Goal: Register for event/course

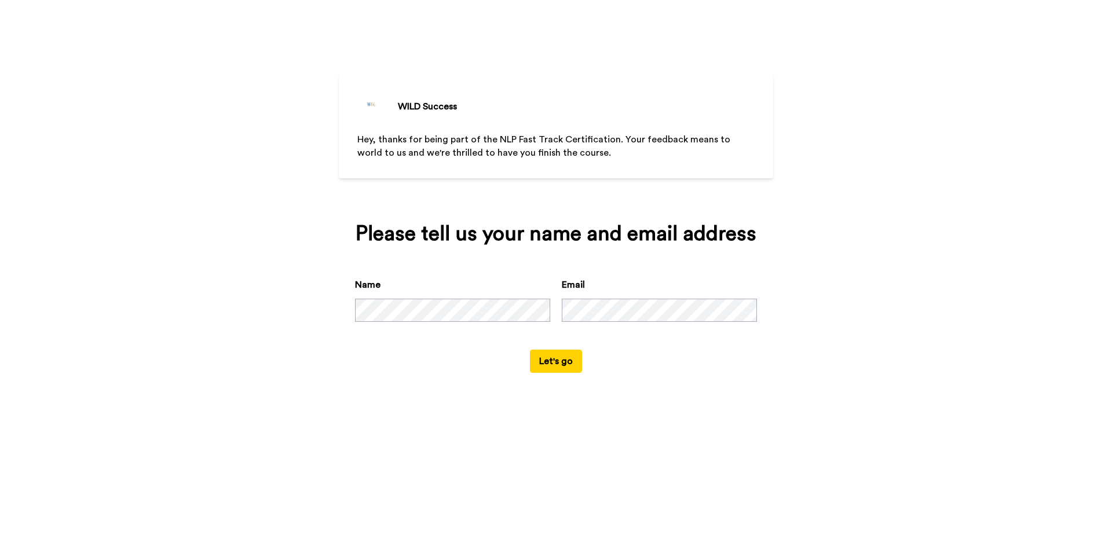
click at [553, 369] on button "Let's go" at bounding box center [556, 361] width 52 height 23
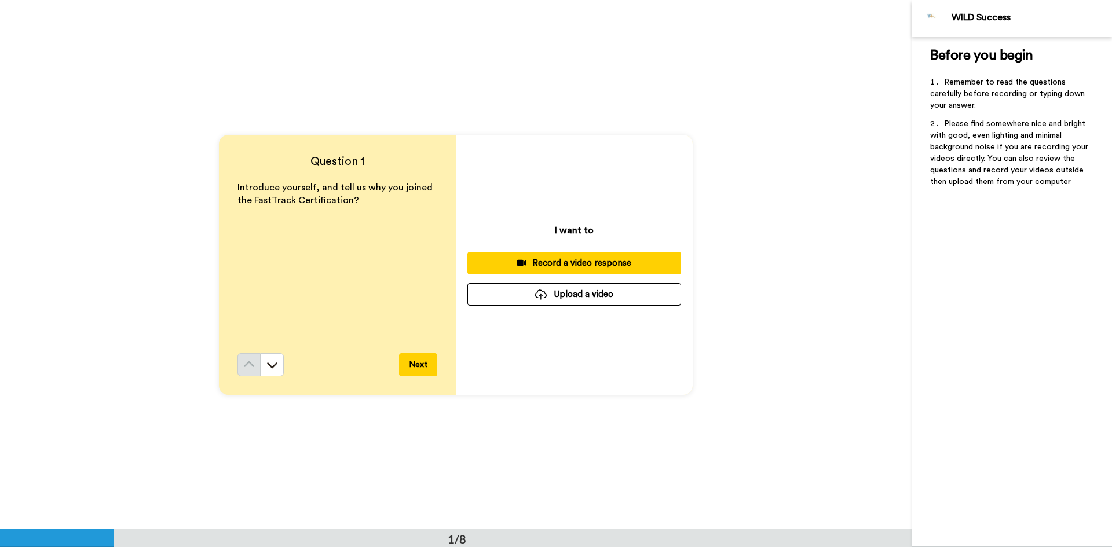
click at [647, 262] on div "Record a video response" at bounding box center [574, 263] width 195 height 12
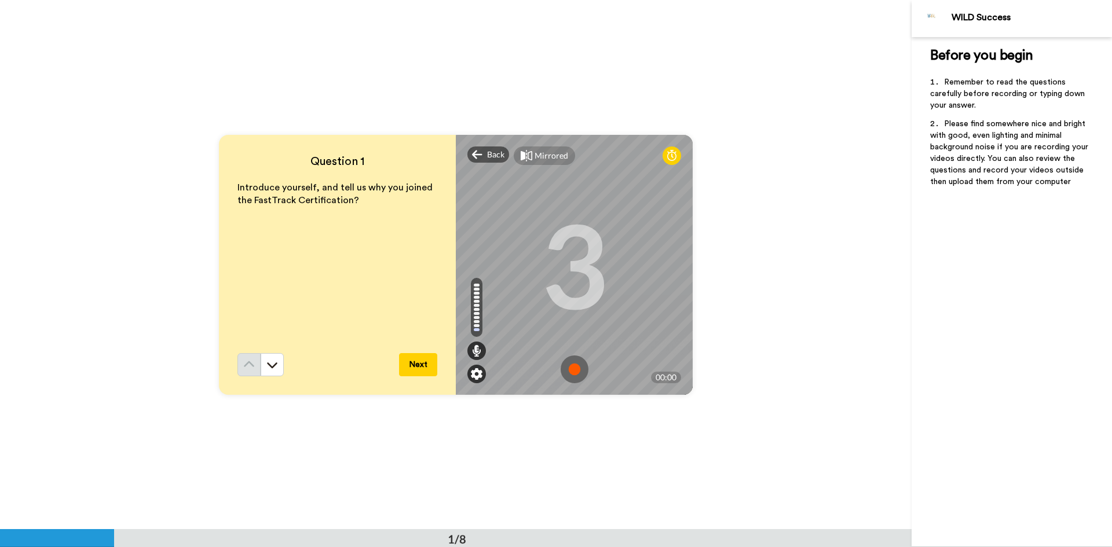
click at [474, 374] on img at bounding box center [477, 374] width 12 height 12
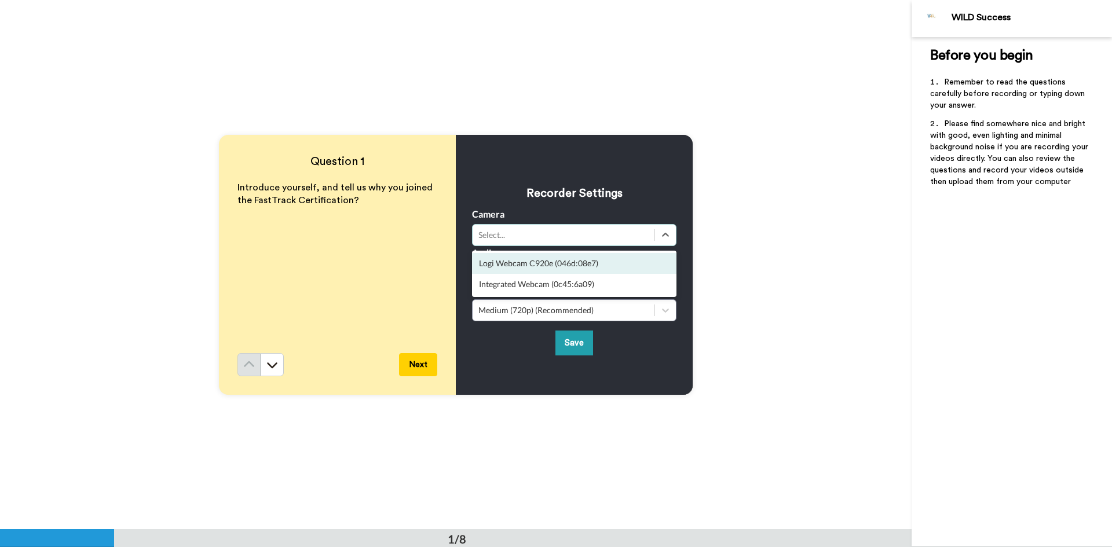
click at [499, 237] on div "Select..." at bounding box center [563, 235] width 170 height 12
click at [501, 261] on div "Logi Webcam C920e (046d:08e7)" at bounding box center [574, 263] width 204 height 21
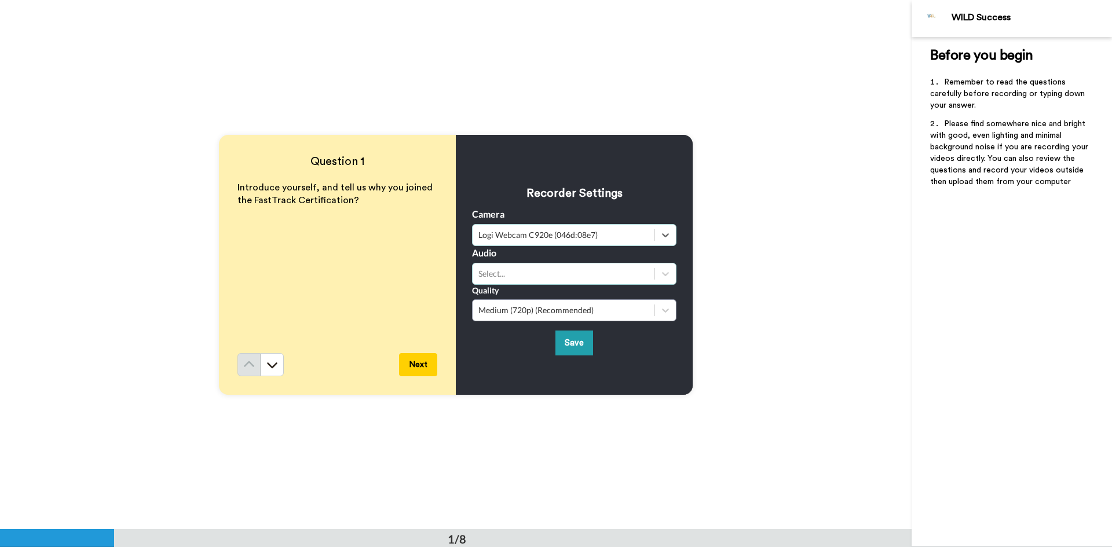
click at [501, 270] on div "Select..." at bounding box center [563, 274] width 170 height 12
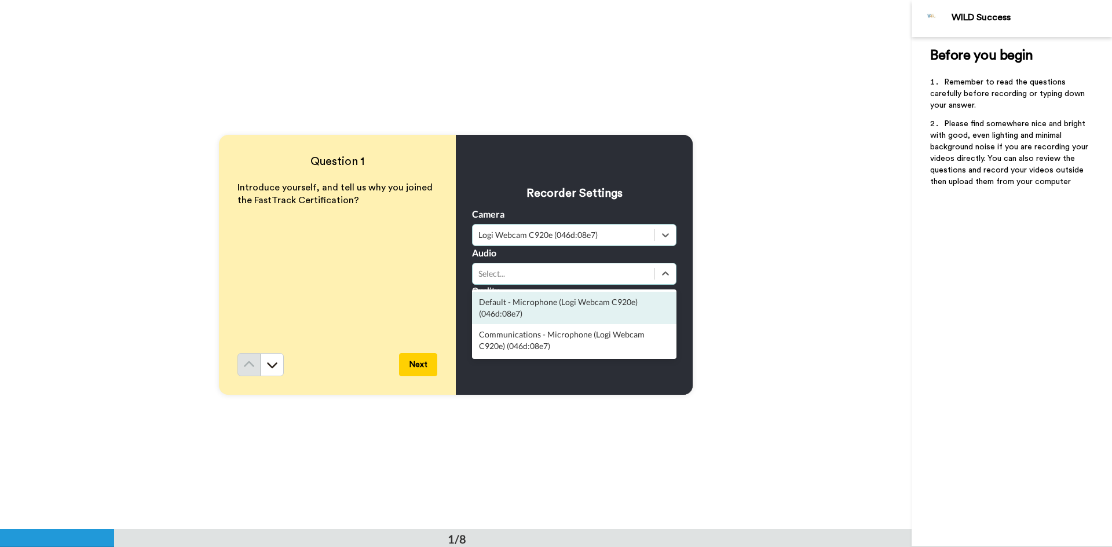
click at [496, 301] on div "Default - Microphone (Logi Webcam C920e) (046d:08e7)" at bounding box center [574, 308] width 204 height 32
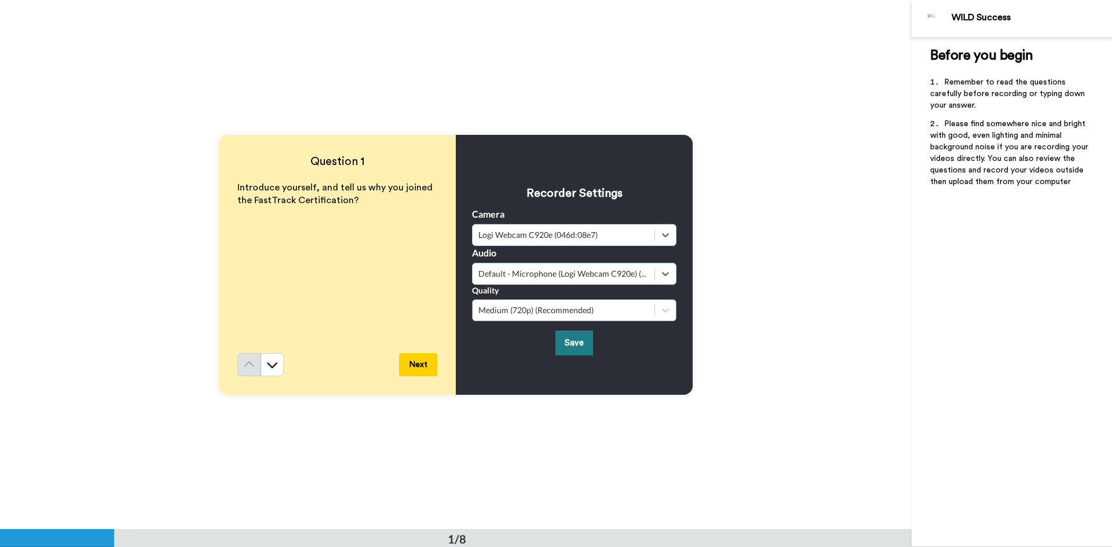
click at [572, 349] on button "Save" at bounding box center [574, 343] width 38 height 25
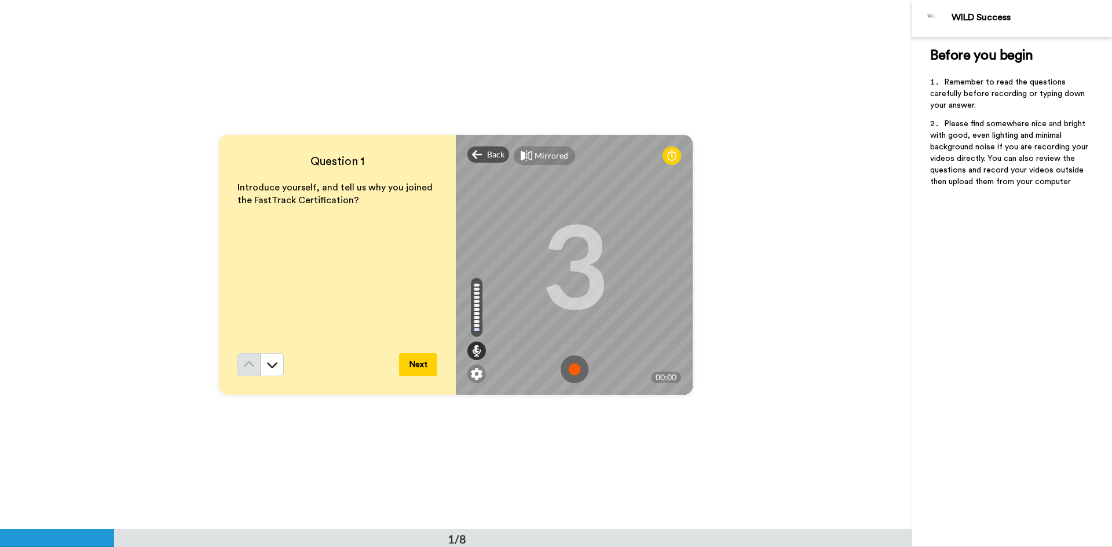
click at [568, 277] on div "3" at bounding box center [574, 264] width 67 height 87
click at [408, 367] on button "Next" at bounding box center [418, 364] width 38 height 23
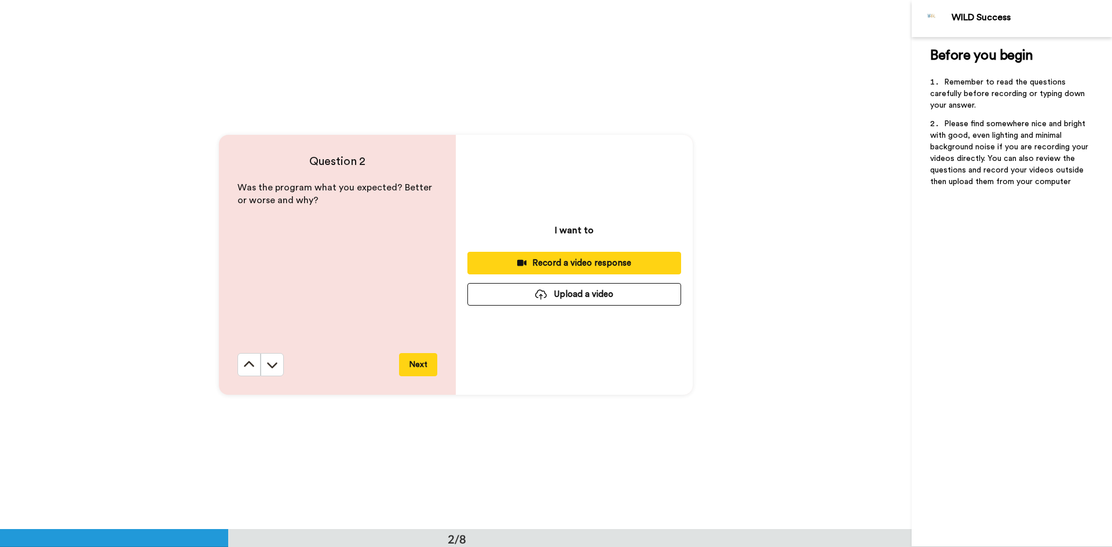
scroll to position [530, 0]
click at [428, 369] on button "Next" at bounding box center [418, 364] width 38 height 23
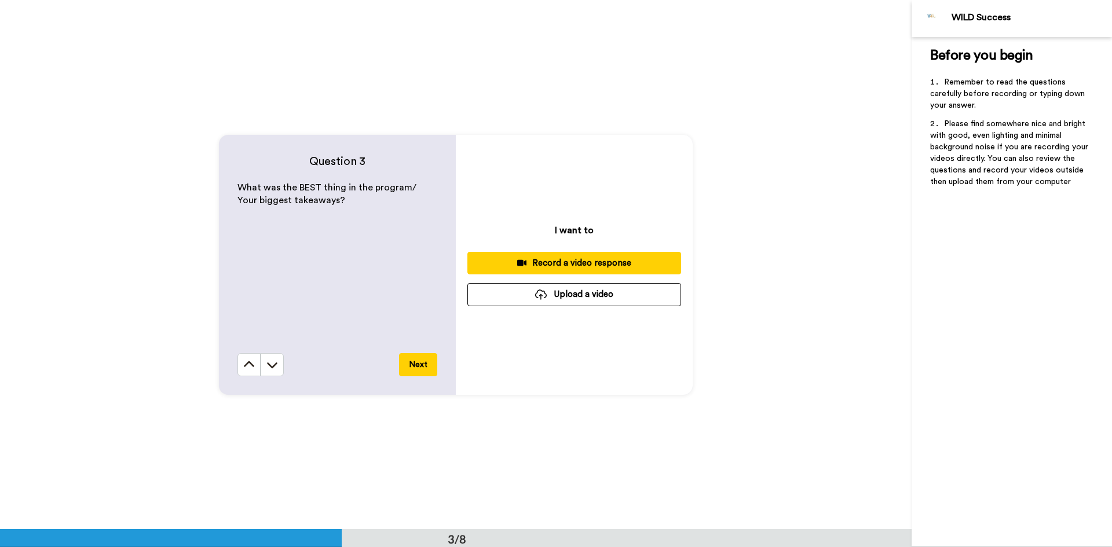
scroll to position [1059, 0]
click at [426, 369] on button "Next" at bounding box center [418, 364] width 38 height 23
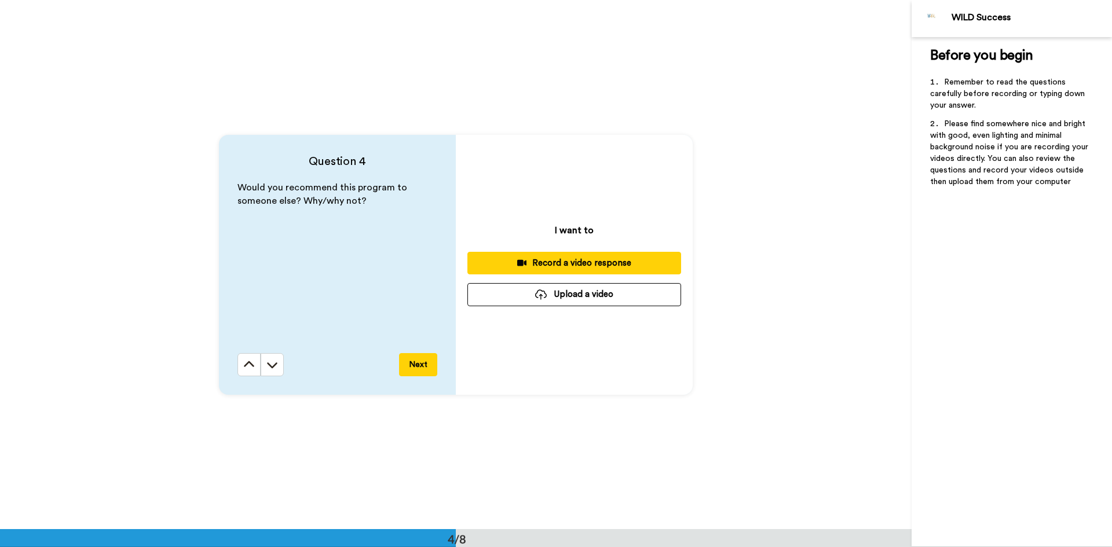
scroll to position [1589, 0]
click at [415, 371] on button "Next" at bounding box center [418, 364] width 38 height 23
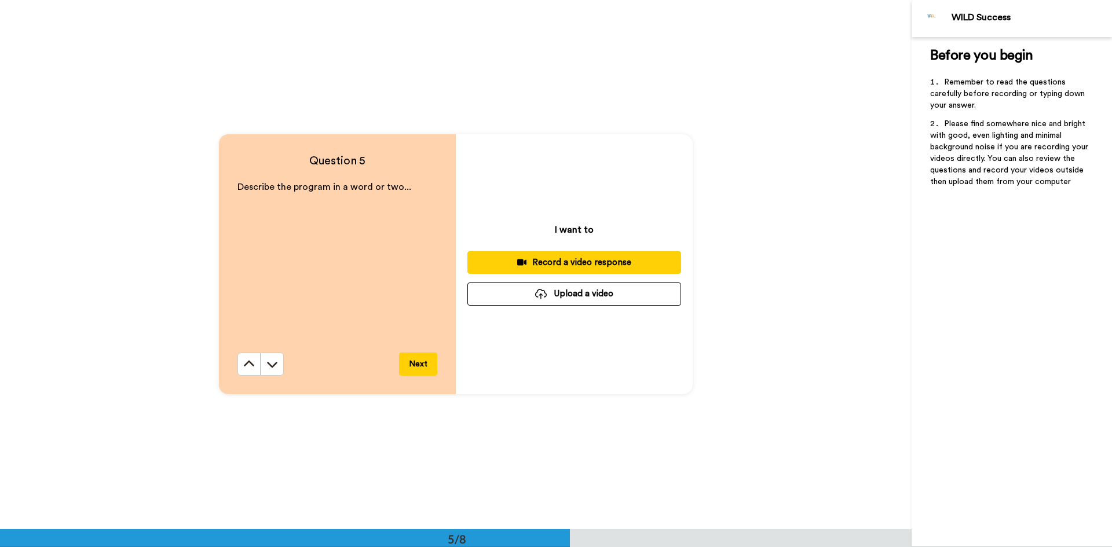
scroll to position [2118, 0]
click at [422, 371] on button "Next" at bounding box center [418, 364] width 38 height 23
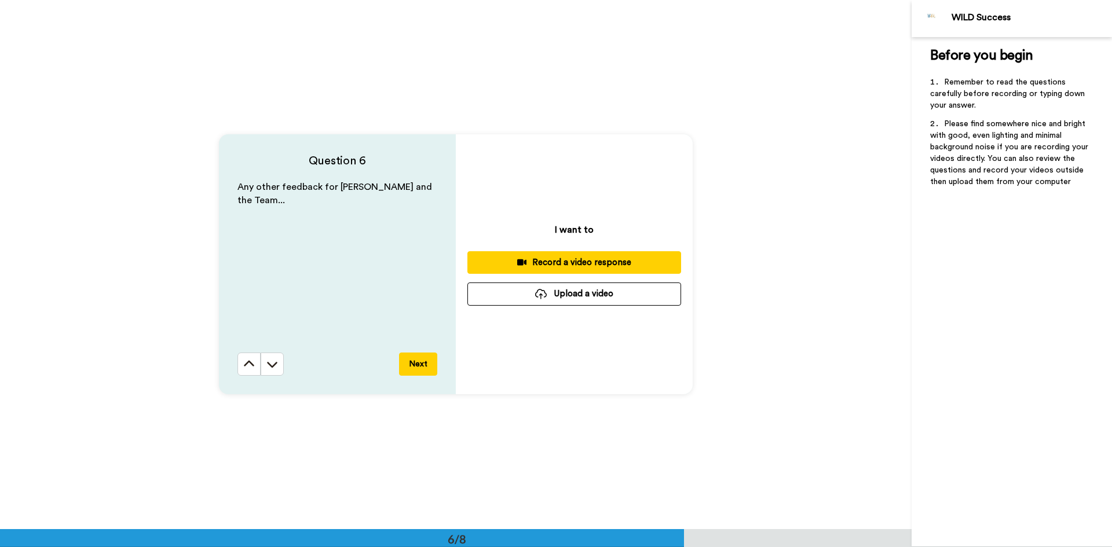
click at [422, 372] on button "Next" at bounding box center [418, 364] width 38 height 23
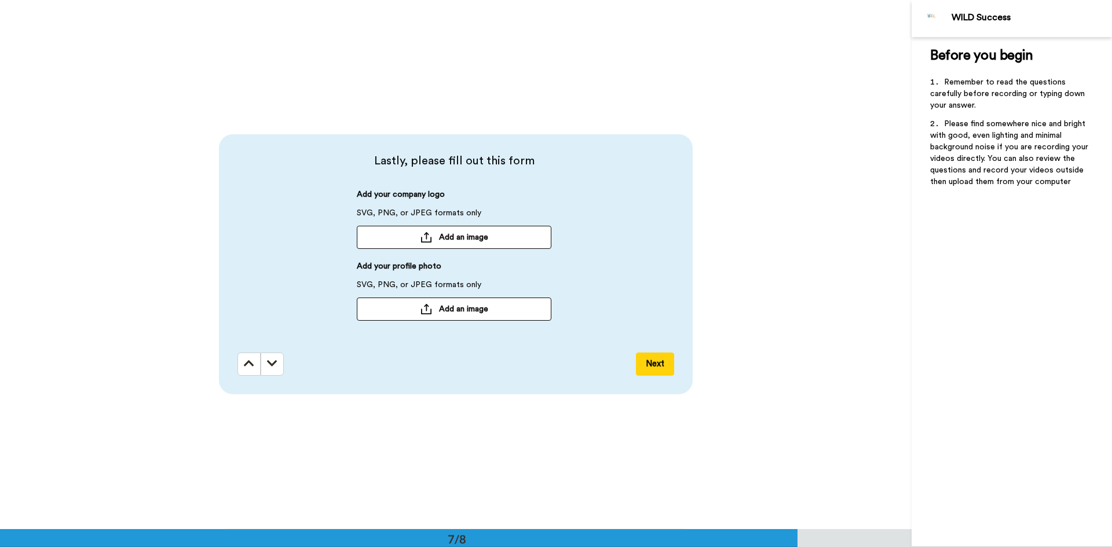
scroll to position [3177, 0]
click at [646, 361] on button "Next" at bounding box center [655, 364] width 38 height 23
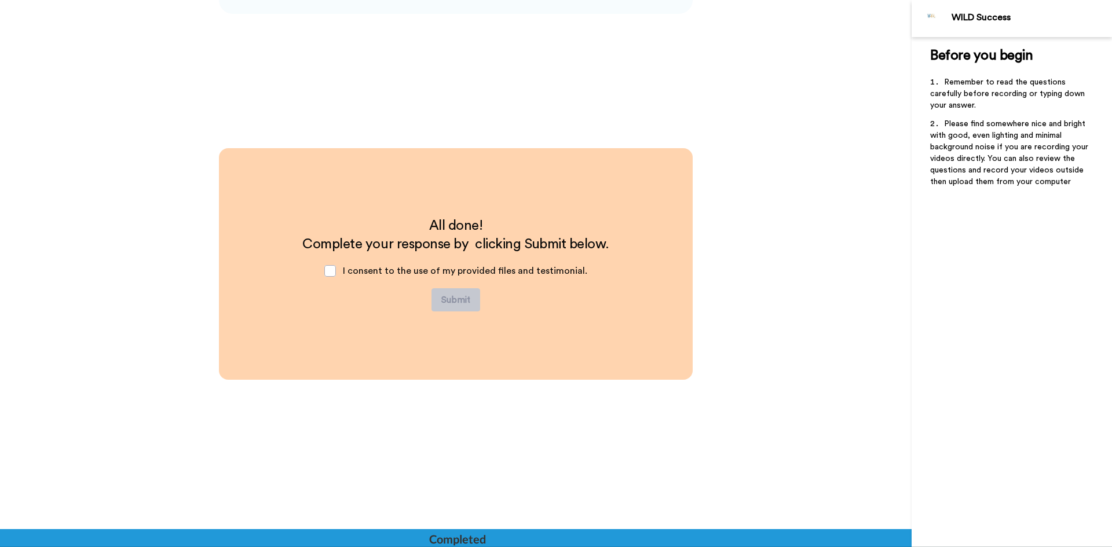
scroll to position [3557, 0]
